Goal: Task Accomplishment & Management: Complete application form

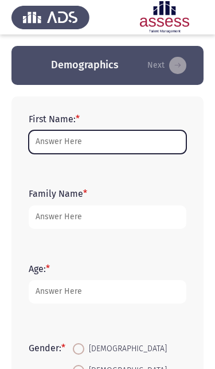
click at [52, 139] on input "First Name: *" at bounding box center [108, 142] width 158 height 24
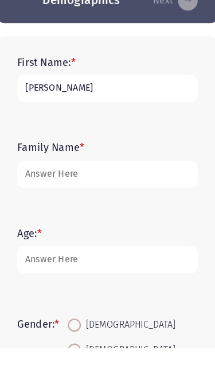
type input "[PERSON_NAME]"
click at [38, 205] on input "Family Name *" at bounding box center [108, 217] width 158 height 24
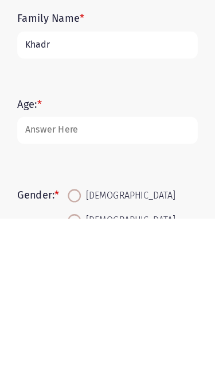
type input "Khadr"
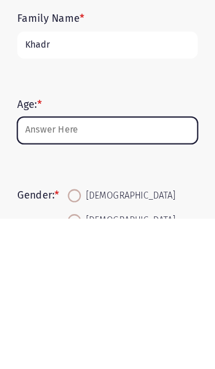
click at [41, 280] on input "Age: *" at bounding box center [108, 292] width 158 height 24
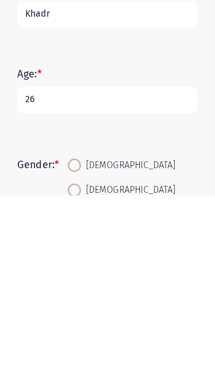
type input "26"
click at [73, 337] on span at bounding box center [78, 342] width 11 height 11
click at [73, 337] on input "Male" at bounding box center [78, 342] width 11 height 11
radio input "true"
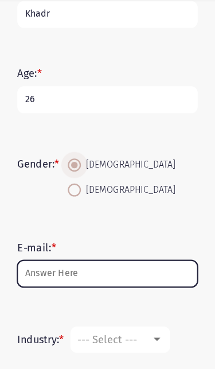
click at [128, 265] on input "E-mail: *" at bounding box center [108, 277] width 158 height 24
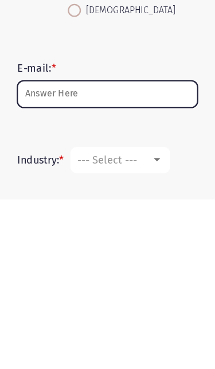
scroll to position [169, 0]
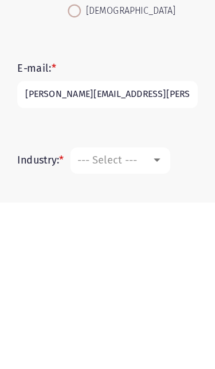
type input "Moahmmed.atta@evapharma.com"
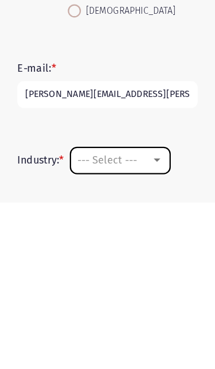
click at [132, 326] on div "--- Select ---" at bounding box center [113, 331] width 64 height 11
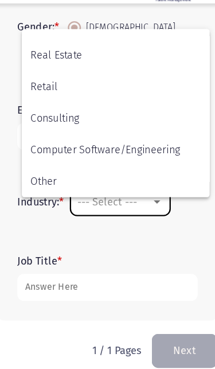
scroll to position [376, 0]
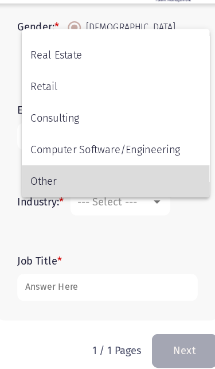
click at [40, 176] on span "Other" at bounding box center [114, 190] width 149 height 28
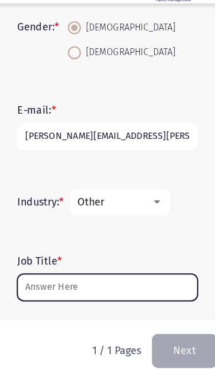
click at [131, 271] on input "Job Title *" at bounding box center [108, 283] width 158 height 24
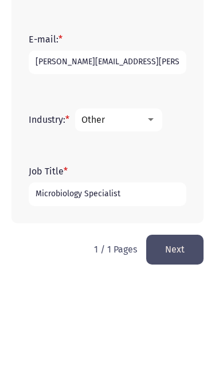
scroll to position [297, 0]
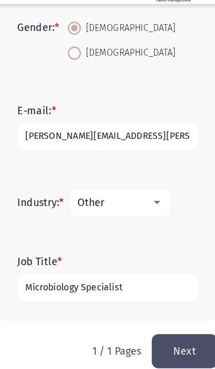
type input "Microbiology Specialist"
click at [29, 139] on input "Moahmmed.atta@evapharma.com" at bounding box center [108, 151] width 158 height 24
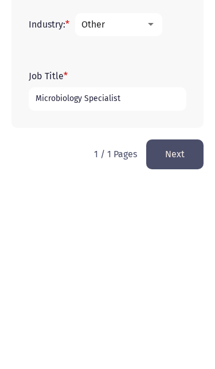
type input "moahmmed.atta@evapharma.com"
click at [175, 323] on button "Next" at bounding box center [174, 337] width 57 height 29
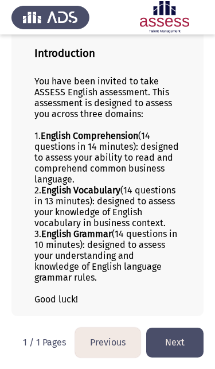
scroll to position [131, 0]
click at [175, 341] on button "Next" at bounding box center [174, 341] width 57 height 29
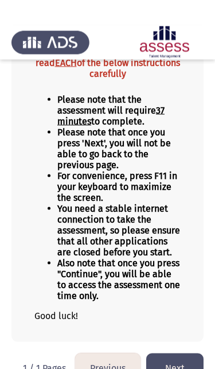
scroll to position [147, 0]
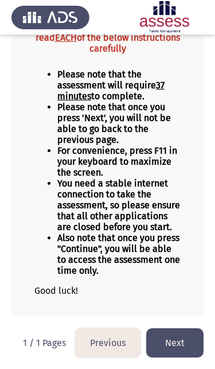
click at [184, 347] on button "Next" at bounding box center [174, 342] width 57 height 29
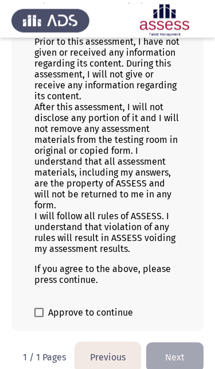
scroll to position [219, 0]
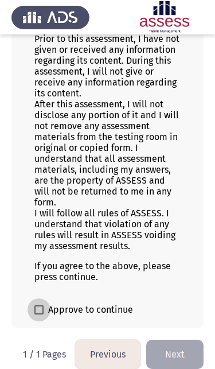
click at [40, 314] on span at bounding box center [38, 309] width 9 height 9
click at [39, 315] on input "Approve to continue" at bounding box center [38, 314] width 1 height 1
checkbox input "true"
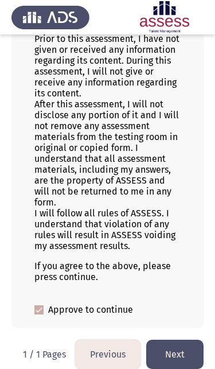
click at [176, 358] on button "Next" at bounding box center [174, 354] width 57 height 29
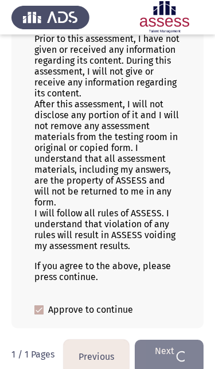
scroll to position [0, 0]
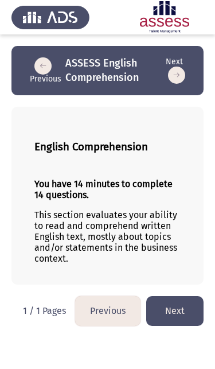
click at [176, 318] on button "Next" at bounding box center [174, 310] width 57 height 29
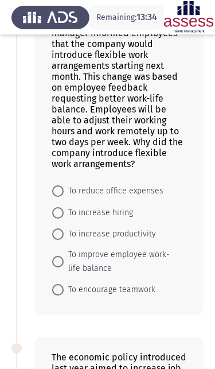
scroll to position [104, 0]
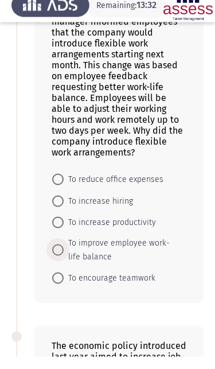
click at [52, 256] on span at bounding box center [57, 261] width 11 height 11
click at [52, 256] on input "To improve employee work-life balance" at bounding box center [57, 261] width 11 height 11
radio input "true"
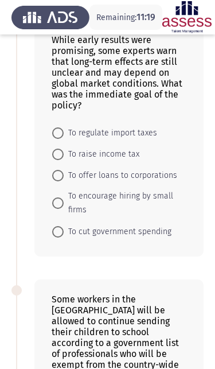
scroll to position [459, 0]
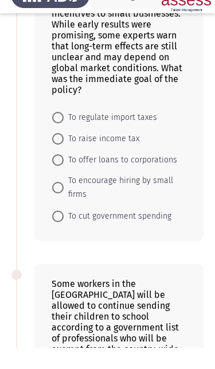
click at [52, 232] on span at bounding box center [57, 237] width 11 height 11
click at [52, 232] on input "To cut government spending" at bounding box center [57, 237] width 11 height 11
radio input "true"
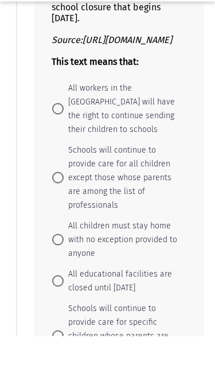
scroll to position [794, 0]
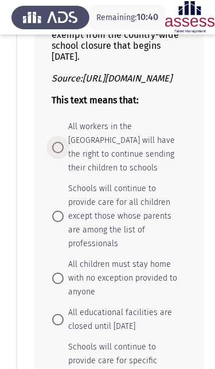
click at [54, 147] on span at bounding box center [57, 147] width 11 height 11
click at [54, 147] on input "All workers in the City of London will have the right to continue sending their…" at bounding box center [57, 147] width 11 height 11
radio input "true"
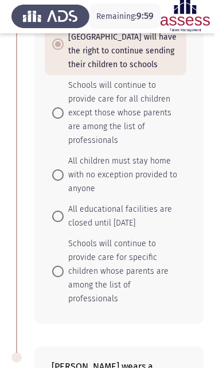
scroll to position [894, 0]
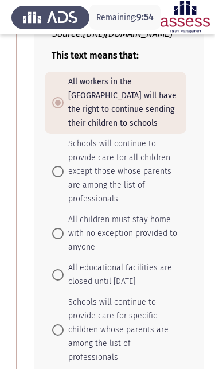
click at [54, 166] on span at bounding box center [57, 171] width 11 height 11
click at [54, 166] on input "Schools will continue to provide care for all children except those whose paren…" at bounding box center [57, 171] width 11 height 11
radio input "true"
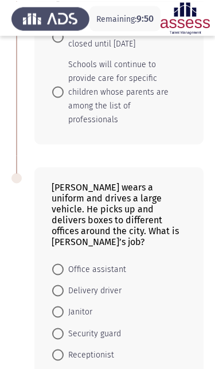
scroll to position [1077, 0]
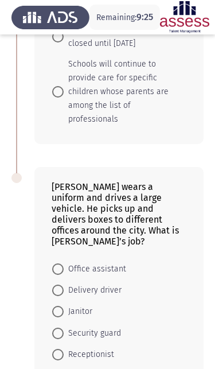
click at [53, 284] on span at bounding box center [57, 289] width 11 height 11
click at [53, 284] on input "Delivery driver" at bounding box center [57, 289] width 11 height 11
radio input "true"
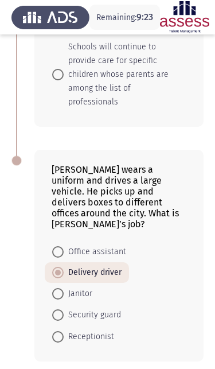
scroll to position [1093, 0]
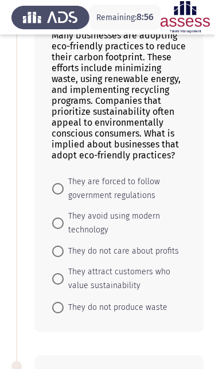
scroll to position [91, 0]
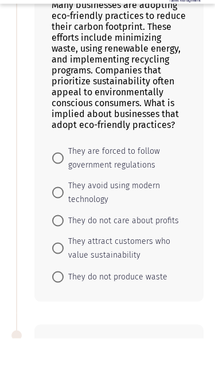
click at [56, 265] on label "They attract customers who value sustainability" at bounding box center [115, 279] width 127 height 28
click at [56, 273] on input "They attract customers who value sustainability" at bounding box center [57, 278] width 11 height 11
radio input "true"
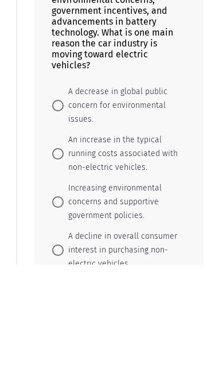
scroll to position [521, 0]
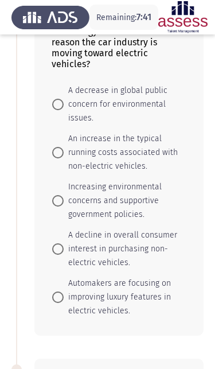
click at [54, 110] on span at bounding box center [57, 104] width 11 height 11
click at [54, 110] on input "A decrease in global public concern for environmental issues." at bounding box center [57, 104] width 11 height 11
radio input "true"
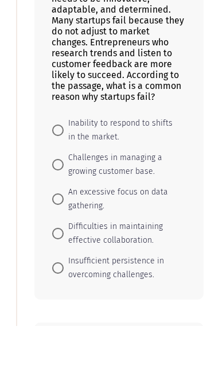
scroll to position [875, 0]
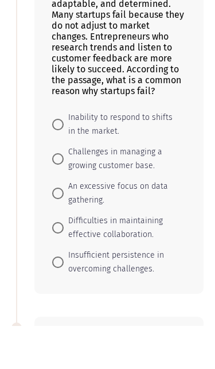
click at [59, 162] on span at bounding box center [57, 167] width 11 height 11
click at [59, 162] on input "Inability to respond to shifts in the market." at bounding box center [57, 167] width 11 height 11
radio input "true"
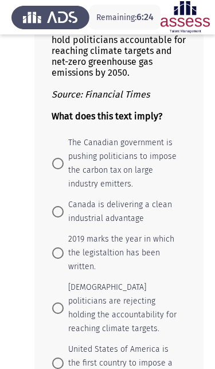
scroll to position [1421, 0]
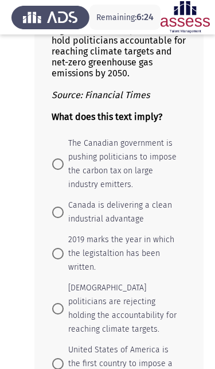
click at [56, 170] on span at bounding box center [57, 163] width 11 height 11
click at [56, 170] on input "The Canadian government is pushing politicians to impose the carbon tax on larg…" at bounding box center [57, 163] width 11 height 11
radio input "true"
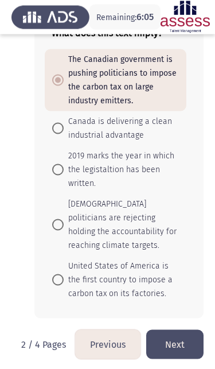
scroll to position [1507, 0]
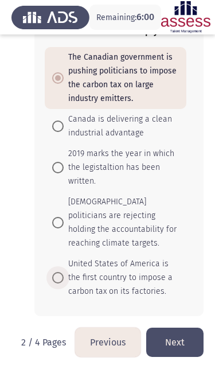
click at [58, 283] on span at bounding box center [57, 277] width 11 height 11
click at [58, 283] on input "United States of America is the first country to impose a carbon tax on its fac…" at bounding box center [57, 277] width 11 height 11
radio input "true"
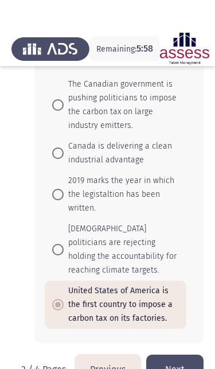
scroll to position [1538, 0]
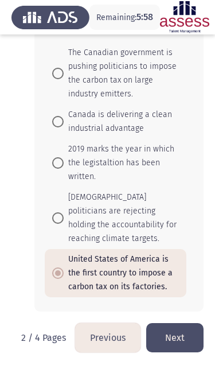
click at [173, 342] on button "Next" at bounding box center [174, 337] width 57 height 29
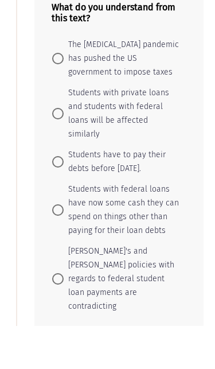
scroll to position [339, 0]
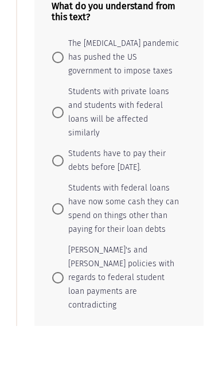
click at [53, 315] on span at bounding box center [57, 320] width 11 height 11
click at [53, 315] on input "Biden's and Trump's policies with regards to federal student loan payments are …" at bounding box center [57, 320] width 11 height 11
radio input "true"
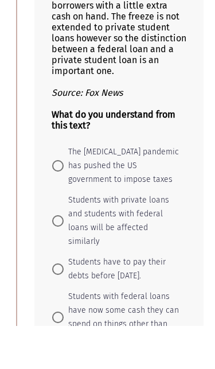
scroll to position [233, 0]
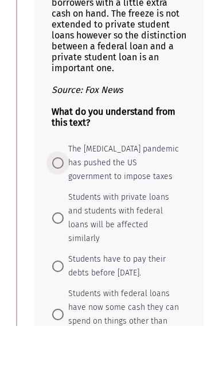
click at [52, 200] on span at bounding box center [57, 205] width 11 height 11
click at [52, 200] on input "The coronavirus pandemic has pushed the US government to impose taxes" at bounding box center [57, 205] width 11 height 11
radio input "true"
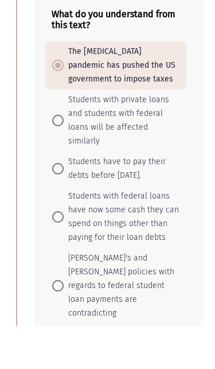
scroll to position [357, 0]
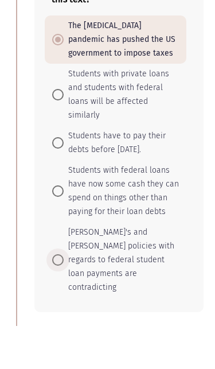
click at [57, 297] on span at bounding box center [57, 302] width 11 height 11
click at [57, 297] on input "Biden's and Trump's policies with regards to federal student loan payments are …" at bounding box center [57, 302] width 11 height 11
radio input "true"
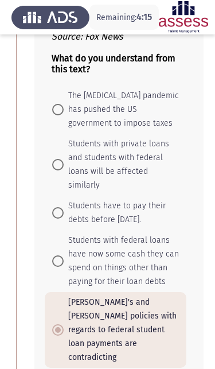
scroll to position [328, 0]
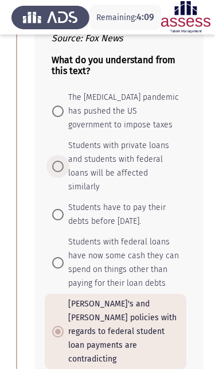
click at [59, 172] on span at bounding box center [57, 166] width 11 height 11
click at [59, 172] on input "Students with private loans and students with federal loans will be affected si…" at bounding box center [57, 166] width 11 height 11
radio input "true"
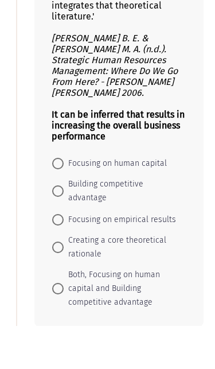
scroll to position [1053, 0]
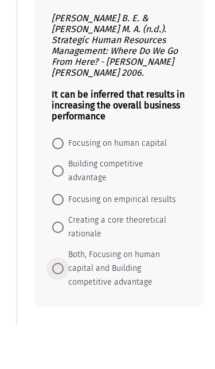
click at [53, 306] on span at bounding box center [57, 311] width 11 height 11
click at [53, 306] on input "Both, Focusing on human capital and Building competitive advantage" at bounding box center [57, 311] width 11 height 11
radio input "true"
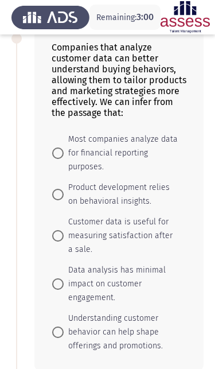
scroll to position [1402, 0]
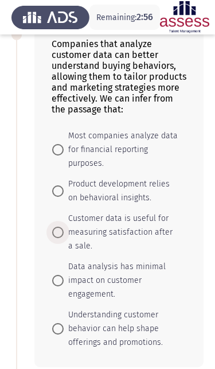
click at [57, 238] on span at bounding box center [57, 232] width 11 height 11
click at [57, 238] on input "Customer data is useful for measuring satisfaction after a sale." at bounding box center [57, 232] width 11 height 11
radio input "true"
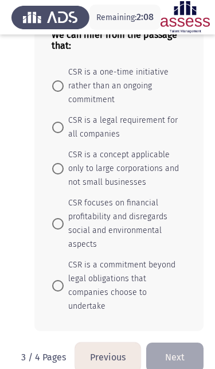
scroll to position [1862, 0]
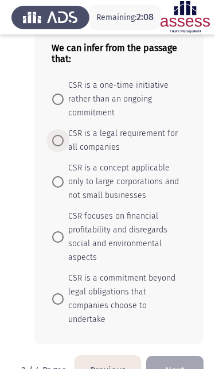
click at [53, 148] on label "CSR is a legal requirement for all companies" at bounding box center [115, 141] width 127 height 28
click at [53, 146] on input "CSR is a legal requirement for all companies" at bounding box center [57, 140] width 11 height 11
radio input "true"
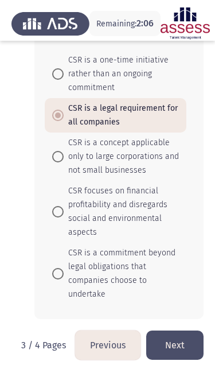
scroll to position [1893, 0]
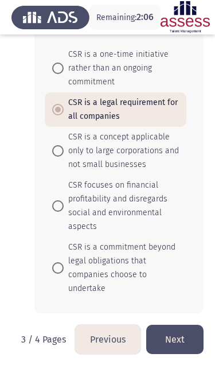
click at [177, 354] on button "Next" at bounding box center [174, 339] width 57 height 29
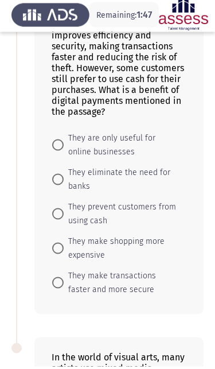
scroll to position [135, 0]
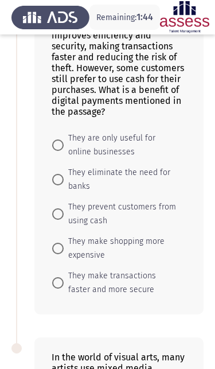
click at [56, 185] on span at bounding box center [57, 179] width 11 height 11
click at [56, 185] on input "They eliminate the need for banks" at bounding box center [57, 179] width 11 height 11
radio input "true"
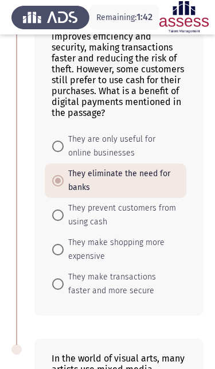
click at [57, 220] on span at bounding box center [57, 214] width 11 height 11
click at [57, 220] on input "They prevent customers from using cash" at bounding box center [57, 214] width 11 height 11
radio input "true"
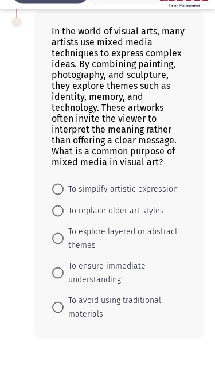
scroll to position [436, 0]
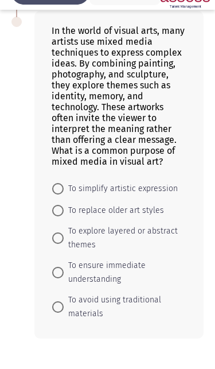
click at [56, 208] on span at bounding box center [57, 213] width 11 height 11
click at [56, 208] on input "To simplify artistic expression" at bounding box center [57, 213] width 11 height 11
radio input "true"
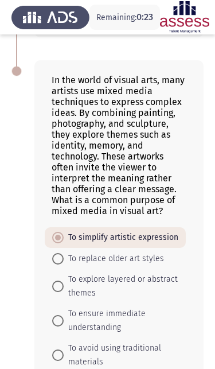
scroll to position [409, 0]
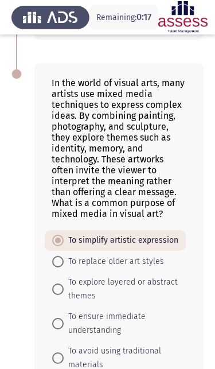
click at [53, 329] on span at bounding box center [57, 323] width 11 height 11
click at [53, 329] on input "To ensure immediate understanding" at bounding box center [57, 323] width 11 height 11
radio input "true"
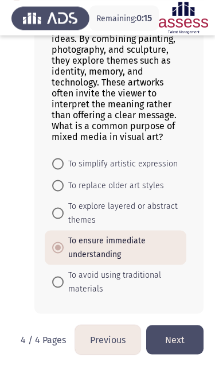
scroll to position [486, 0]
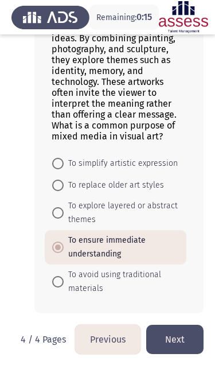
click at [175, 354] on button "Next" at bounding box center [174, 339] width 57 height 29
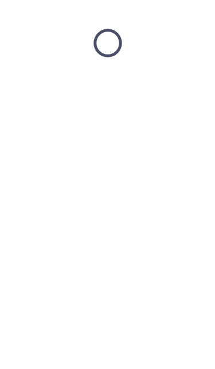
scroll to position [0, 0]
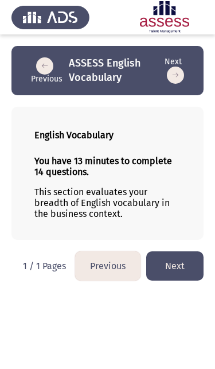
click at [165, 274] on button "Next" at bounding box center [174, 265] width 57 height 29
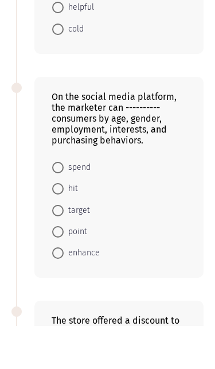
scroll to position [180, 0]
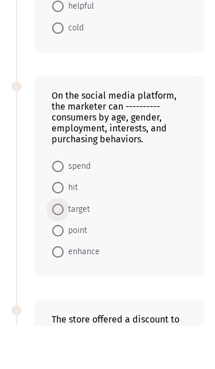
click at [61, 247] on span at bounding box center [57, 252] width 11 height 11
click at [61, 247] on input "target" at bounding box center [57, 252] width 11 height 11
radio input "true"
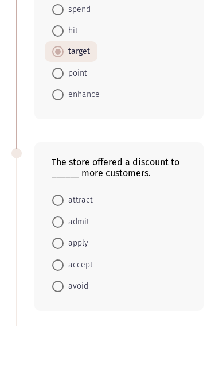
scroll to position [341, 0]
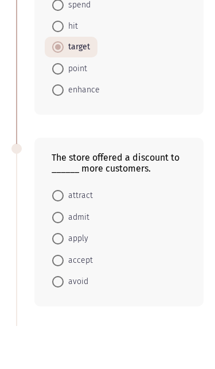
click at [56, 233] on span at bounding box center [57, 238] width 11 height 11
click at [56, 233] on input "attract" at bounding box center [57, 238] width 11 height 11
radio input "true"
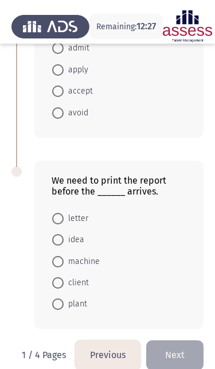
scroll to position [560, 0]
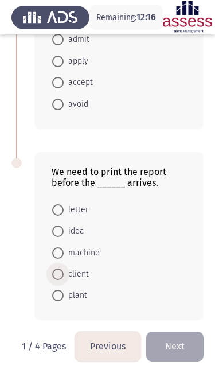
click at [56, 280] on span at bounding box center [57, 273] width 11 height 11
click at [56, 280] on input "client" at bounding box center [57, 273] width 11 height 11
radio input "true"
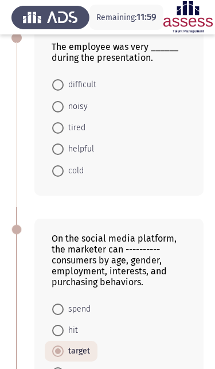
scroll to position [0, 0]
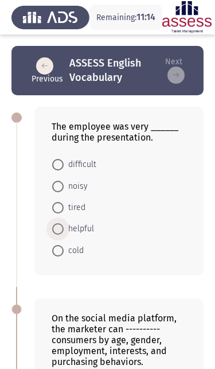
click at [63, 231] on span at bounding box center [57, 228] width 11 height 11
click at [63, 231] on input "helpful" at bounding box center [57, 228] width 11 height 11
radio input "true"
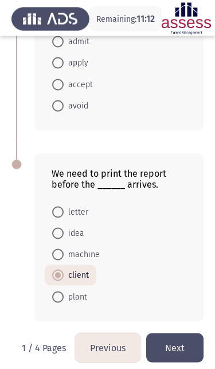
scroll to position [559, 0]
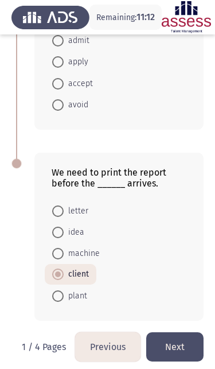
click at [178, 355] on button "Next" at bounding box center [174, 346] width 57 height 29
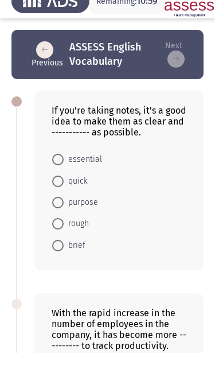
click at [50, 254] on mat-radio-button "brief" at bounding box center [69, 260] width 48 height 21
click at [61, 256] on span at bounding box center [57, 261] width 11 height 11
click at [61, 256] on input "brief" at bounding box center [57, 261] width 11 height 11
radio input "true"
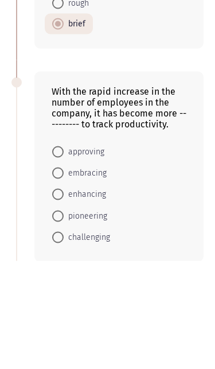
scroll to position [233, 0]
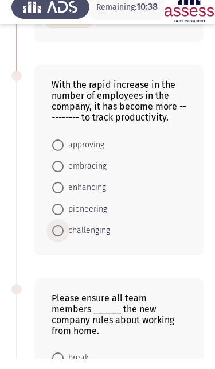
click at [54, 235] on span at bounding box center [57, 240] width 11 height 11
click at [54, 235] on input "challenging" at bounding box center [57, 240] width 11 height 11
radio input "true"
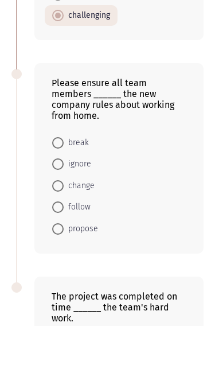
scroll to position [415, 0]
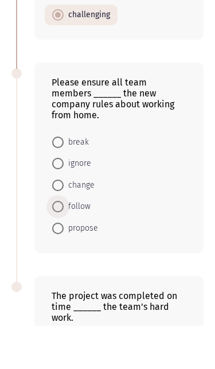
click at [56, 244] on span at bounding box center [57, 249] width 11 height 11
click at [56, 244] on input "follow" at bounding box center [57, 249] width 11 height 11
radio input "true"
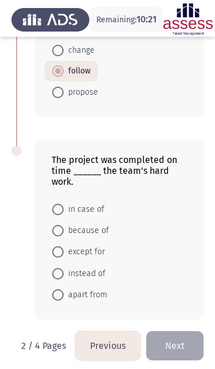
scroll to position [594, 0]
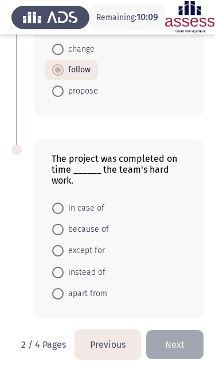
click at [57, 235] on span at bounding box center [57, 229] width 11 height 11
click at [57, 235] on input "because of" at bounding box center [57, 229] width 11 height 11
radio input "true"
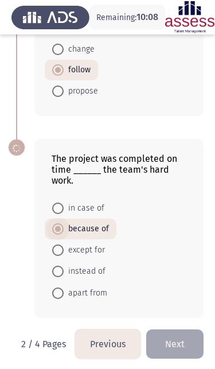
scroll to position [593, 0]
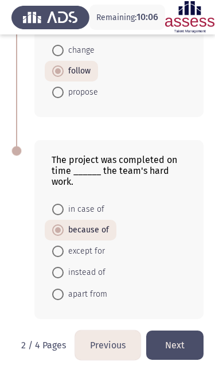
click at [177, 360] on button "Next" at bounding box center [174, 344] width 57 height 29
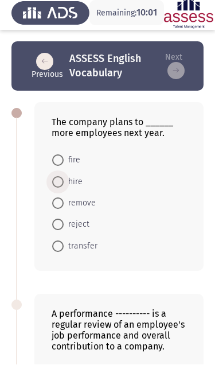
click at [54, 182] on span at bounding box center [57, 186] width 11 height 11
click at [54, 182] on input "hire" at bounding box center [57, 186] width 11 height 11
radio input "true"
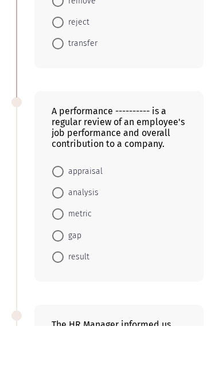
scroll to position [165, 0]
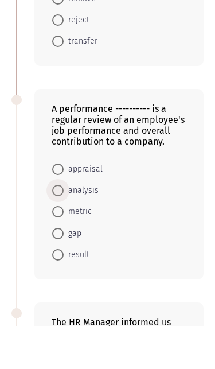
click at [55, 228] on span at bounding box center [57, 233] width 11 height 11
click at [55, 228] on input "analysis" at bounding box center [57, 233] width 11 height 11
radio input "true"
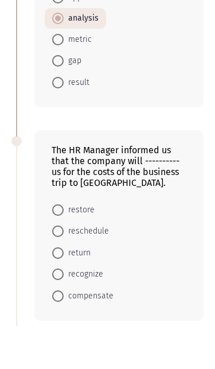
scroll to position [385, 0]
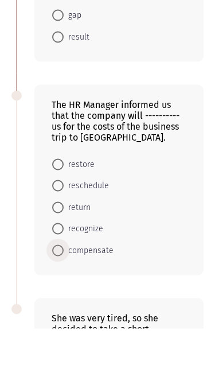
click at [56, 285] on span at bounding box center [57, 290] width 11 height 11
click at [56, 285] on input "compensate" at bounding box center [57, 290] width 11 height 11
radio input "true"
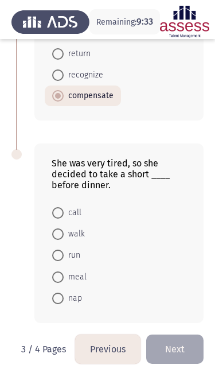
scroll to position [583, 0]
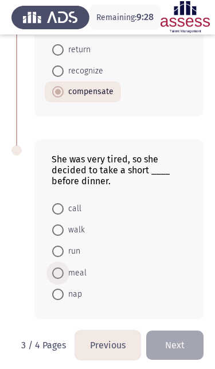
click at [54, 280] on label "meal" at bounding box center [69, 273] width 34 height 14
click at [54, 279] on input "meal" at bounding box center [57, 272] width 11 height 11
radio input "true"
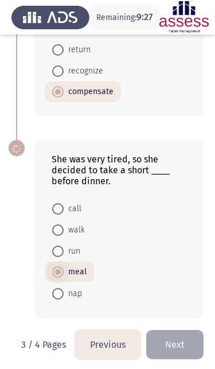
scroll to position [582, 0]
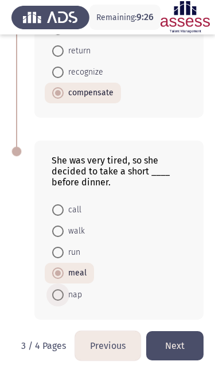
click at [54, 301] on span at bounding box center [57, 294] width 11 height 11
click at [54, 301] on input "nap" at bounding box center [57, 294] width 11 height 11
radio input "true"
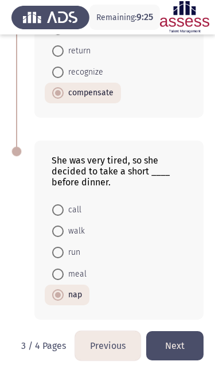
click at [176, 357] on button "Next" at bounding box center [174, 345] width 57 height 29
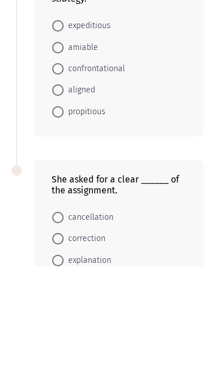
scroll to position [0, 0]
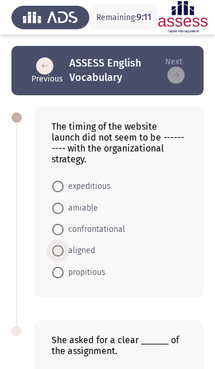
click at [56, 250] on span at bounding box center [57, 250] width 11 height 11
click at [56, 250] on input "aligned" at bounding box center [57, 250] width 11 height 11
radio input "true"
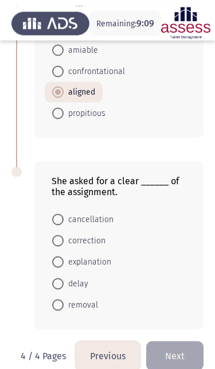
scroll to position [163, 0]
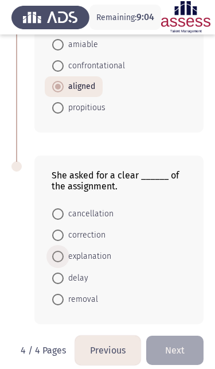
click at [57, 259] on span at bounding box center [57, 256] width 11 height 11
click at [57, 259] on input "explanation" at bounding box center [57, 256] width 11 height 11
radio input "true"
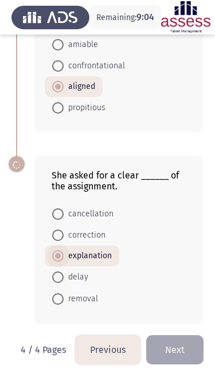
scroll to position [163, 0]
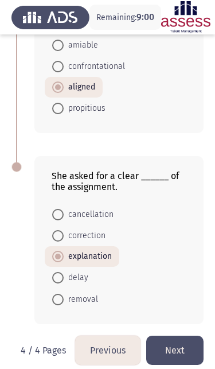
click at [180, 357] on button "Next" at bounding box center [174, 350] width 57 height 29
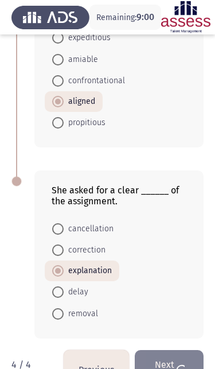
scroll to position [0, 0]
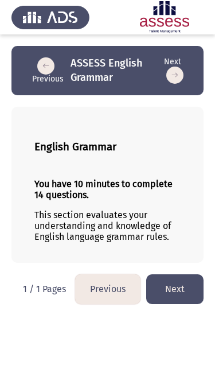
click at [180, 297] on button "Next" at bounding box center [174, 288] width 57 height 29
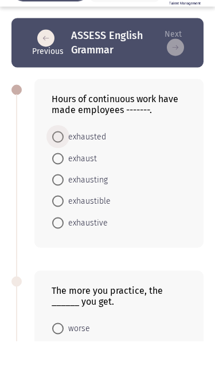
click at [59, 159] on span at bounding box center [57, 164] width 11 height 11
click at [59, 159] on input "exhausted" at bounding box center [57, 164] width 11 height 11
radio input "true"
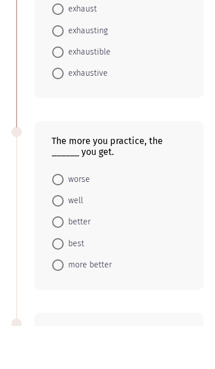
scroll to position [155, 0]
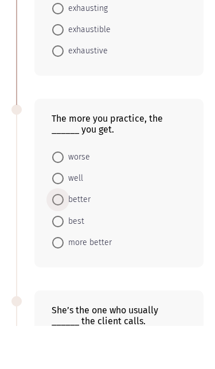
click at [57, 237] on span at bounding box center [57, 242] width 11 height 11
click at [57, 237] on input "better" at bounding box center [57, 242] width 11 height 11
radio input "true"
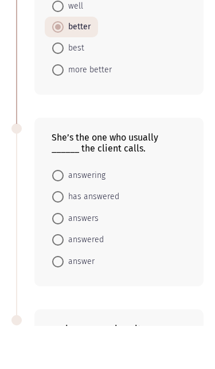
scroll to position [327, 0]
click at [57, 213] on span at bounding box center [57, 218] width 11 height 11
click at [57, 213] on input "answering" at bounding box center [57, 218] width 11 height 11
radio input "true"
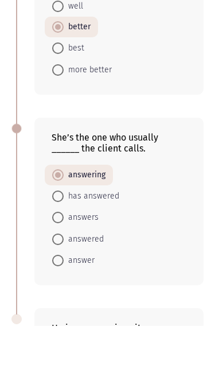
click at [59, 255] on span at bounding box center [57, 260] width 11 height 11
click at [59, 255] on input "answers" at bounding box center [57, 260] width 11 height 11
radio input "true"
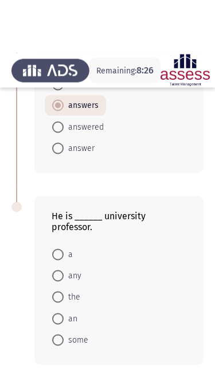
scroll to position [543, 0]
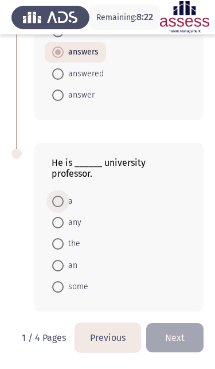
click at [58, 198] on span at bounding box center [57, 201] width 11 height 11
click at [58, 198] on input "a" at bounding box center [57, 201] width 11 height 11
radio input "true"
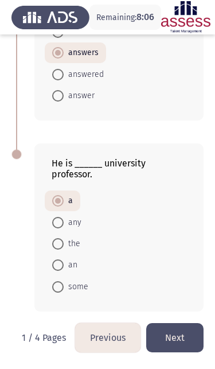
click at [49, 261] on mat-radio-button "an" at bounding box center [65, 264] width 40 height 21
click at [54, 264] on span at bounding box center [57, 264] width 11 height 11
click at [54, 264] on input "an" at bounding box center [57, 264] width 11 height 11
radio input "true"
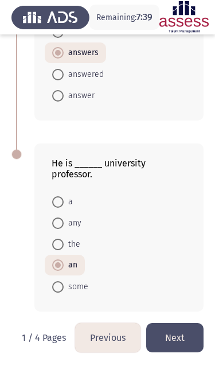
click at [182, 341] on button "Next" at bounding box center [174, 337] width 57 height 29
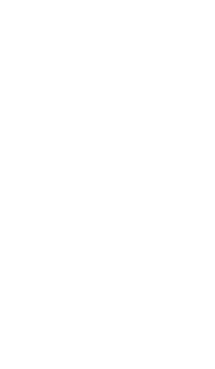
scroll to position [0, 0]
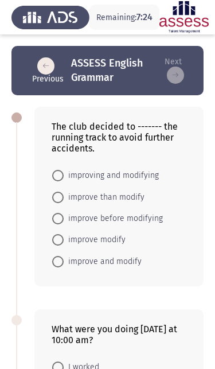
click at [58, 197] on span at bounding box center [58, 197] width 0 height 0
click at [58, 199] on input "improve than modify" at bounding box center [57, 197] width 11 height 11
radio input "true"
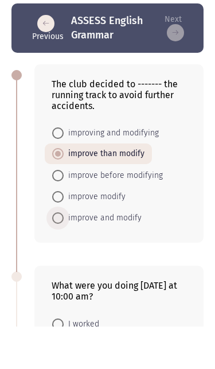
click at [57, 255] on span at bounding box center [57, 260] width 11 height 11
click at [57, 255] on input "improve and modify" at bounding box center [57, 260] width 11 height 11
radio input "true"
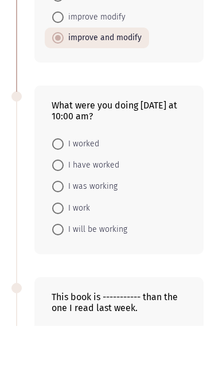
scroll to position [180, 0]
click at [53, 224] on span at bounding box center [57, 229] width 11 height 11
click at [53, 224] on input "I was working" at bounding box center [57, 229] width 11 height 11
radio input "true"
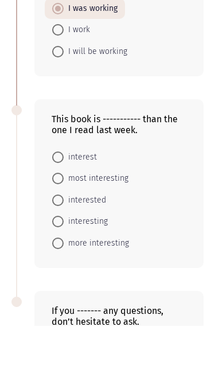
scroll to position [358, 0]
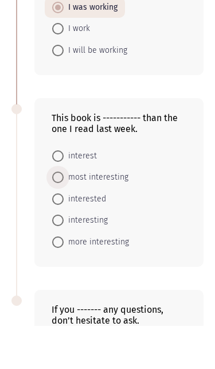
click at [56, 215] on span at bounding box center [57, 220] width 11 height 11
click at [56, 215] on input "most interesting" at bounding box center [57, 220] width 11 height 11
radio input "true"
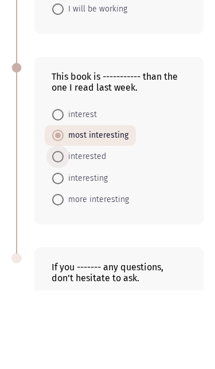
scroll to position [365, 0]
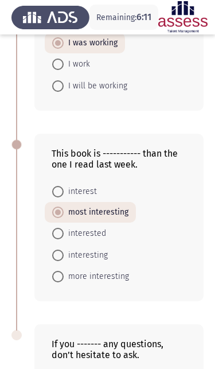
click at [64, 283] on span "more interesting" at bounding box center [96, 277] width 65 height 14
click at [64, 282] on input "more interesting" at bounding box center [57, 276] width 11 height 11
radio input "true"
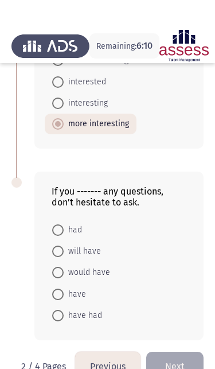
scroll to position [554, 0]
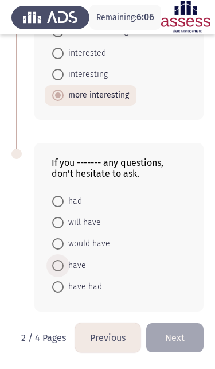
click at [59, 264] on span at bounding box center [57, 265] width 11 height 11
click at [59, 264] on input "have" at bounding box center [57, 265] width 11 height 11
radio input "true"
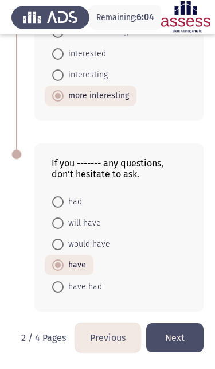
scroll to position [553, 0]
click at [177, 335] on button "Next" at bounding box center [174, 337] width 57 height 29
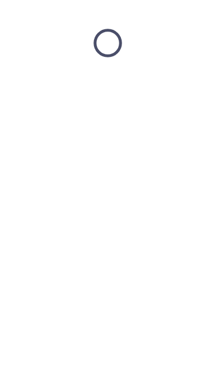
scroll to position [0, 0]
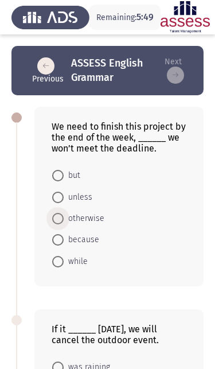
click at [57, 225] on label "otherwise" at bounding box center [78, 219] width 52 height 14
click at [57, 224] on input "otherwise" at bounding box center [57, 218] width 11 height 11
radio input "true"
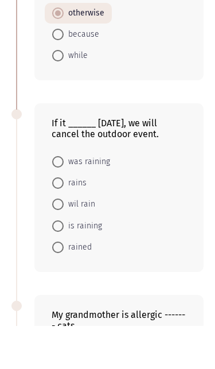
scroll to position [164, 0]
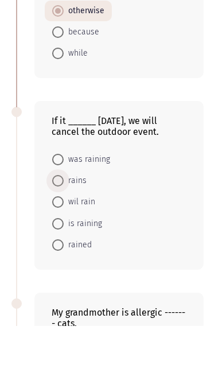
click at [57, 218] on span at bounding box center [57, 223] width 11 height 11
click at [57, 218] on input "rains" at bounding box center [57, 223] width 11 height 11
radio input "true"
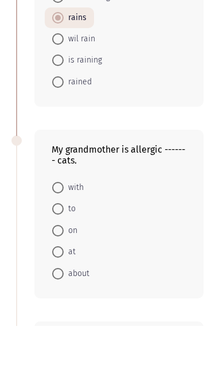
scroll to position [335, 0]
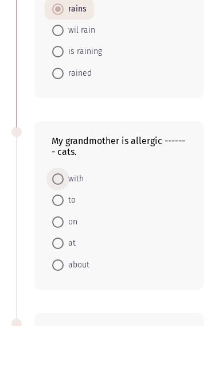
click at [52, 216] on span at bounding box center [57, 221] width 11 height 11
click at [52, 216] on input "with" at bounding box center [57, 221] width 11 height 11
radio input "true"
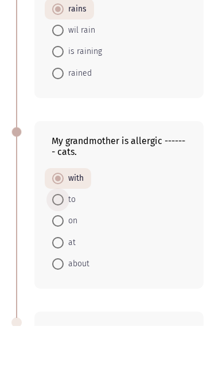
click at [68, 236] on span "to" at bounding box center [70, 243] width 12 height 14
click at [64, 237] on input "to" at bounding box center [57, 242] width 11 height 11
radio input "true"
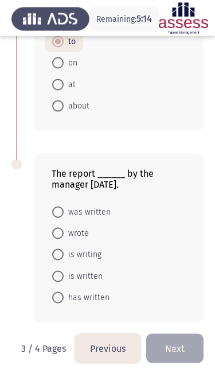
scroll to position [537, 0]
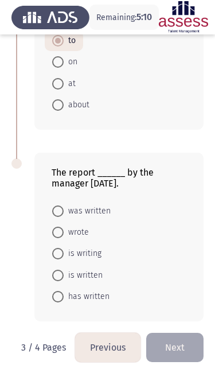
click at [53, 217] on span at bounding box center [57, 210] width 11 height 11
click at [53, 217] on input "was written" at bounding box center [57, 210] width 11 height 11
radio input "true"
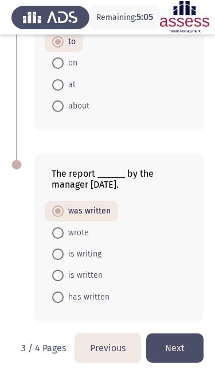
click at [176, 356] on button "Next" at bounding box center [174, 347] width 57 height 29
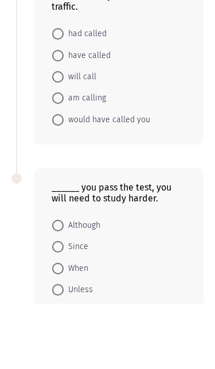
scroll to position [0, 0]
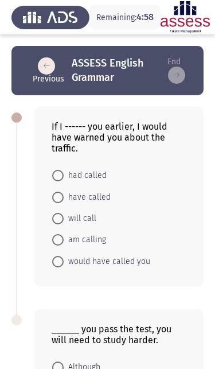
click at [55, 173] on span at bounding box center [57, 175] width 11 height 11
click at [55, 173] on input "had called" at bounding box center [57, 175] width 11 height 11
radio input "true"
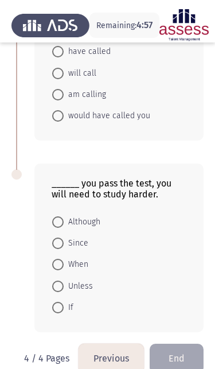
scroll to position [152, 0]
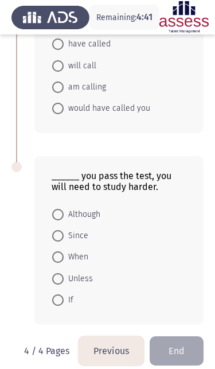
click at [53, 282] on span at bounding box center [57, 278] width 11 height 11
click at [53, 282] on input "Unless" at bounding box center [57, 278] width 11 height 11
radio input "true"
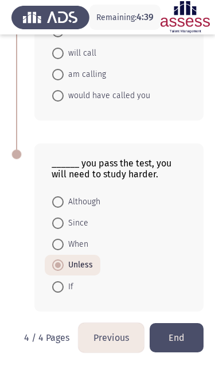
scroll to position [169, 0]
click at [174, 341] on button "End" at bounding box center [177, 337] width 54 height 29
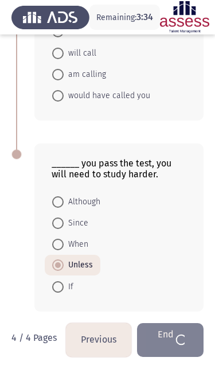
scroll to position [0, 0]
